Goal: Information Seeking & Learning: Compare options

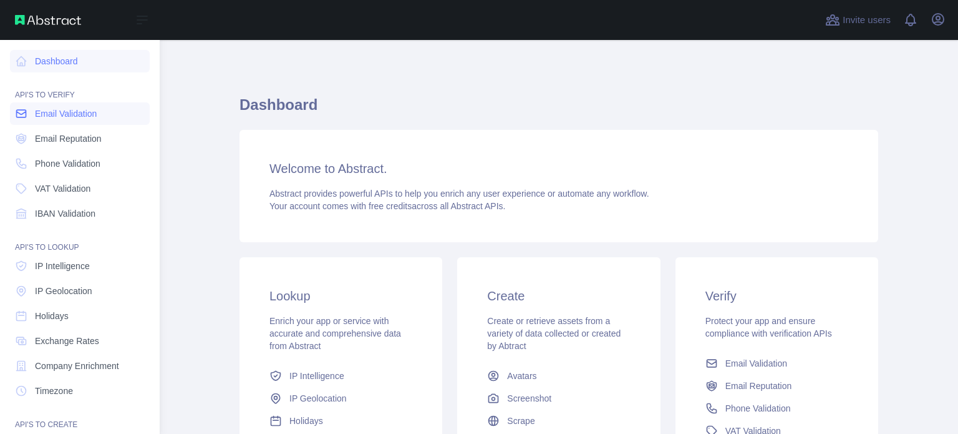
click at [49, 119] on span "Email Validation" at bounding box center [66, 113] width 62 height 12
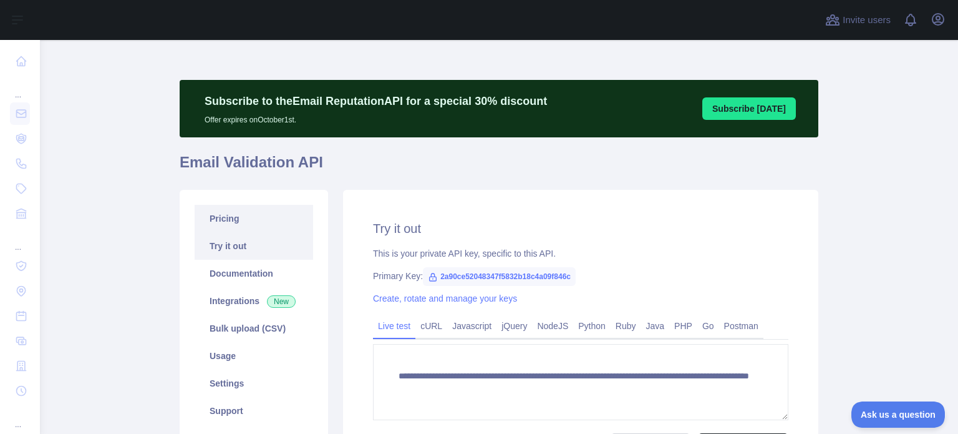
click at [235, 221] on link "Pricing" at bounding box center [254, 218] width 119 height 27
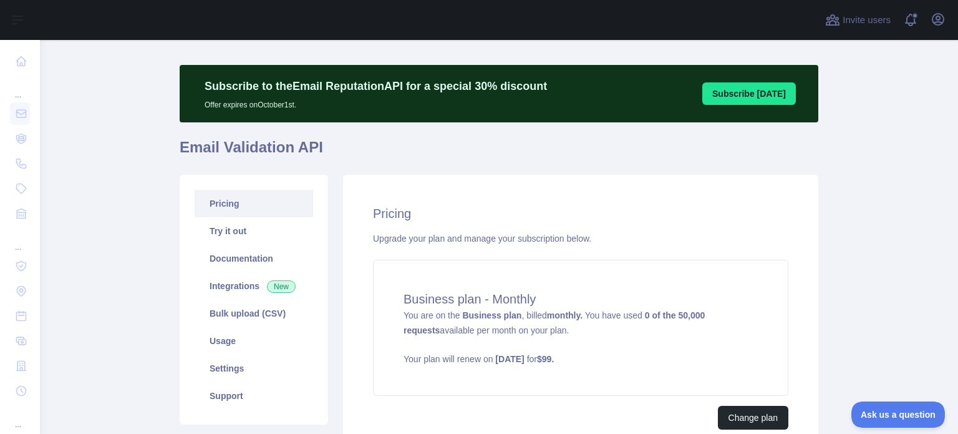
scroll to position [17, 0]
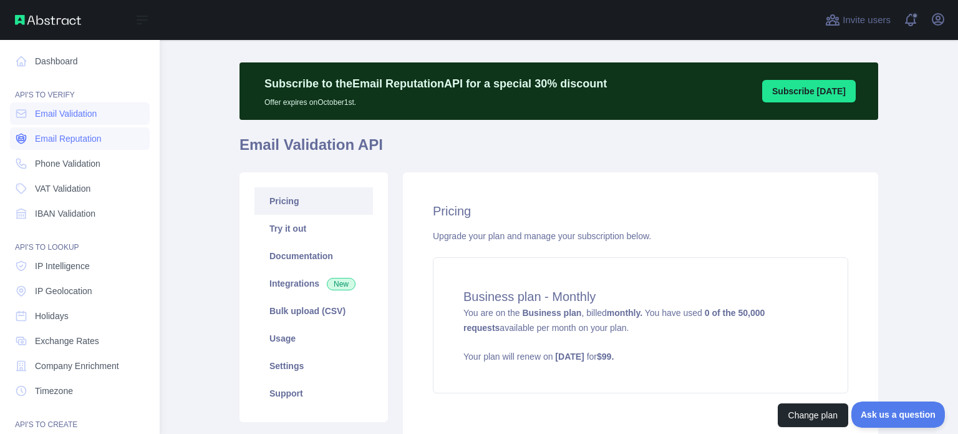
click at [41, 135] on span "Email Reputation" at bounding box center [68, 138] width 67 height 12
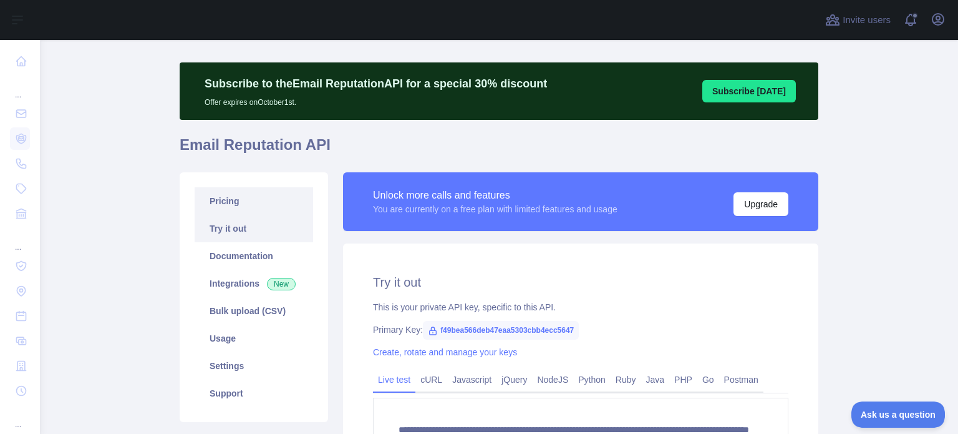
click at [236, 198] on link "Pricing" at bounding box center [254, 200] width 119 height 27
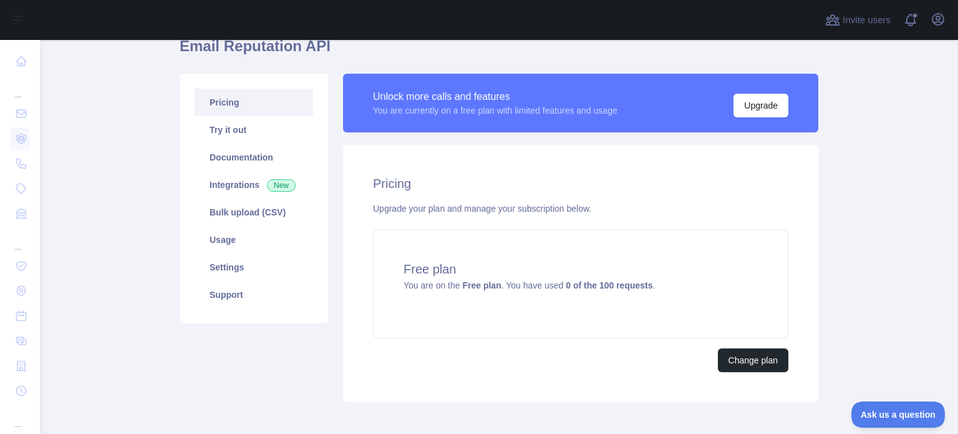
scroll to position [117, 0]
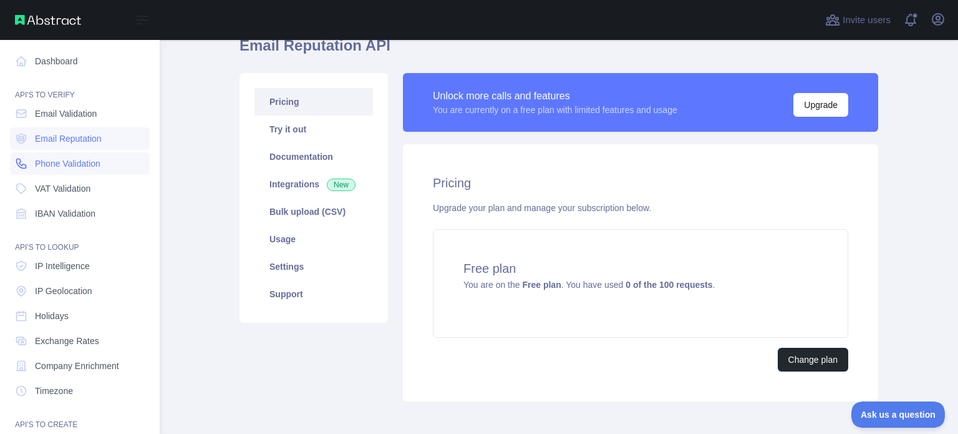
click at [72, 160] on span "Phone Validation" at bounding box center [67, 163] width 65 height 12
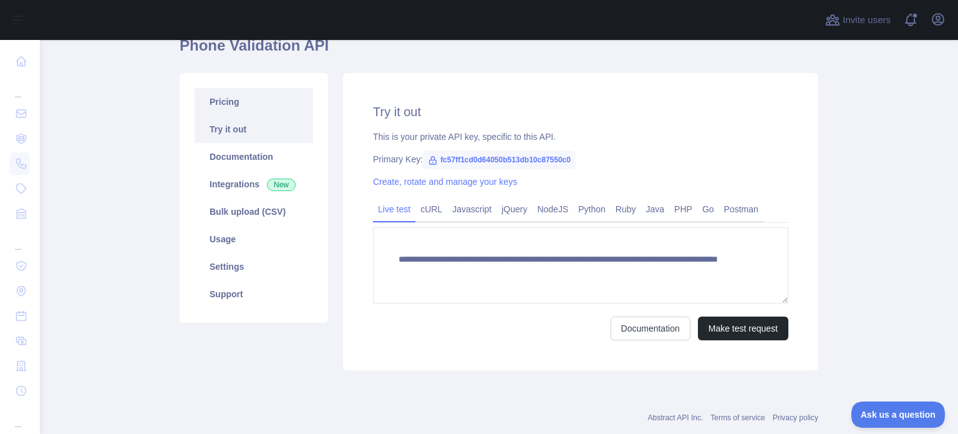
click at [256, 112] on link "Pricing" at bounding box center [254, 101] width 119 height 27
